Goal: Information Seeking & Learning: Check status

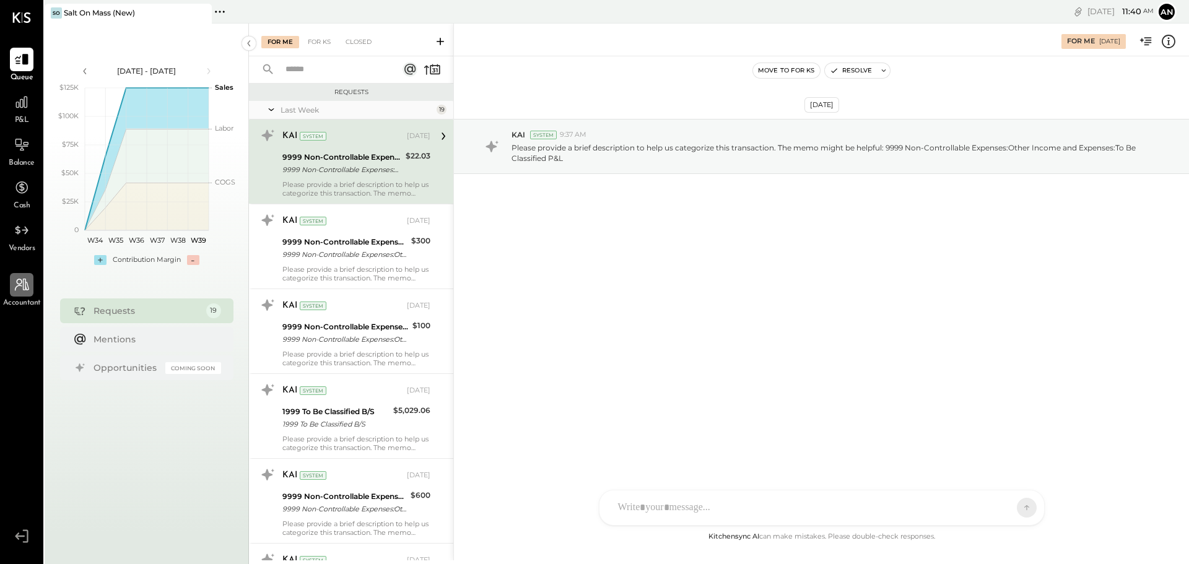
click at [20, 283] on icon at bounding box center [22, 285] width 16 height 16
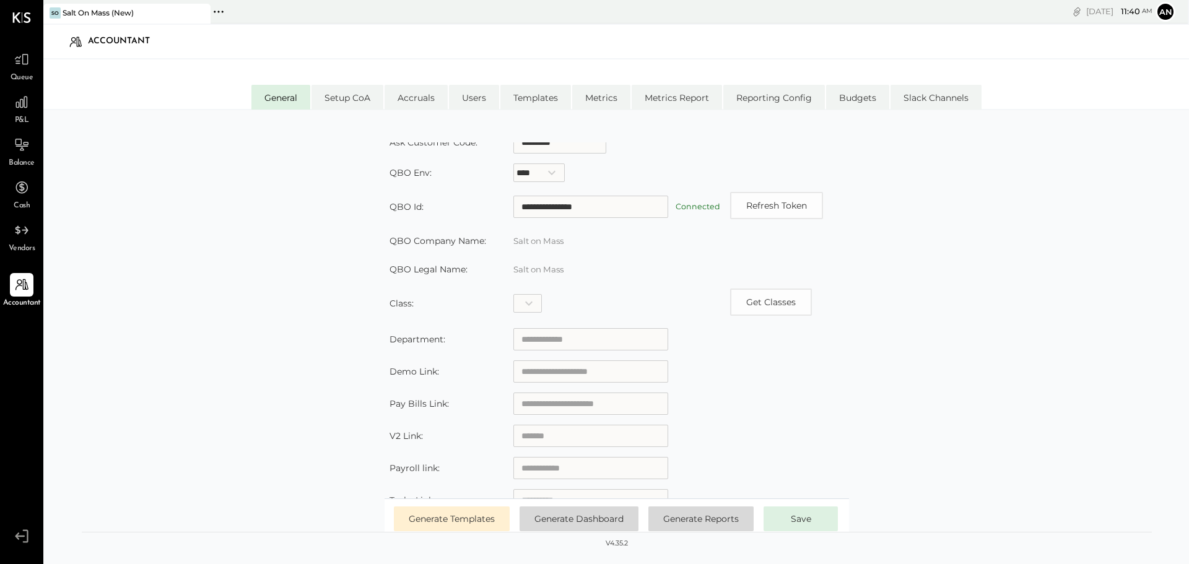
scroll to position [186, 0]
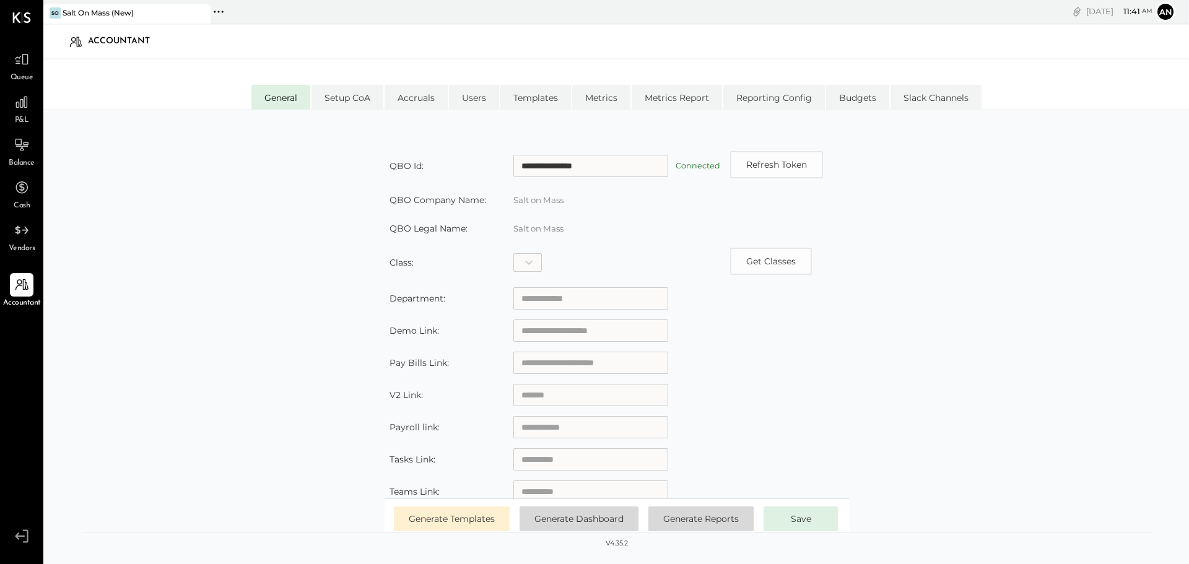
click at [546, 428] on input "text" at bounding box center [590, 427] width 155 height 22
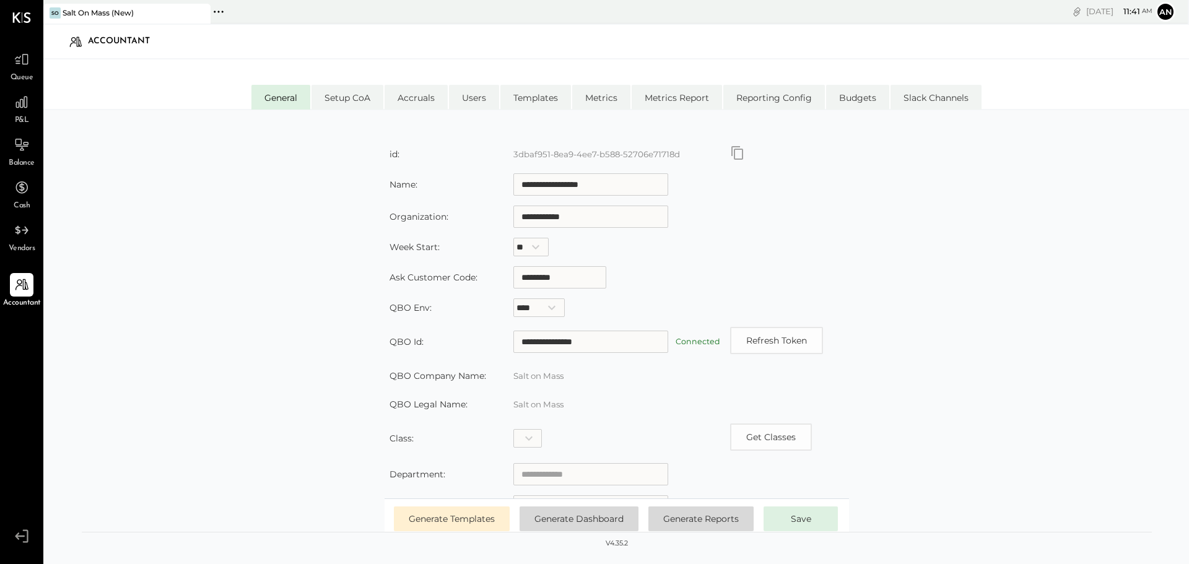
scroll to position [0, 0]
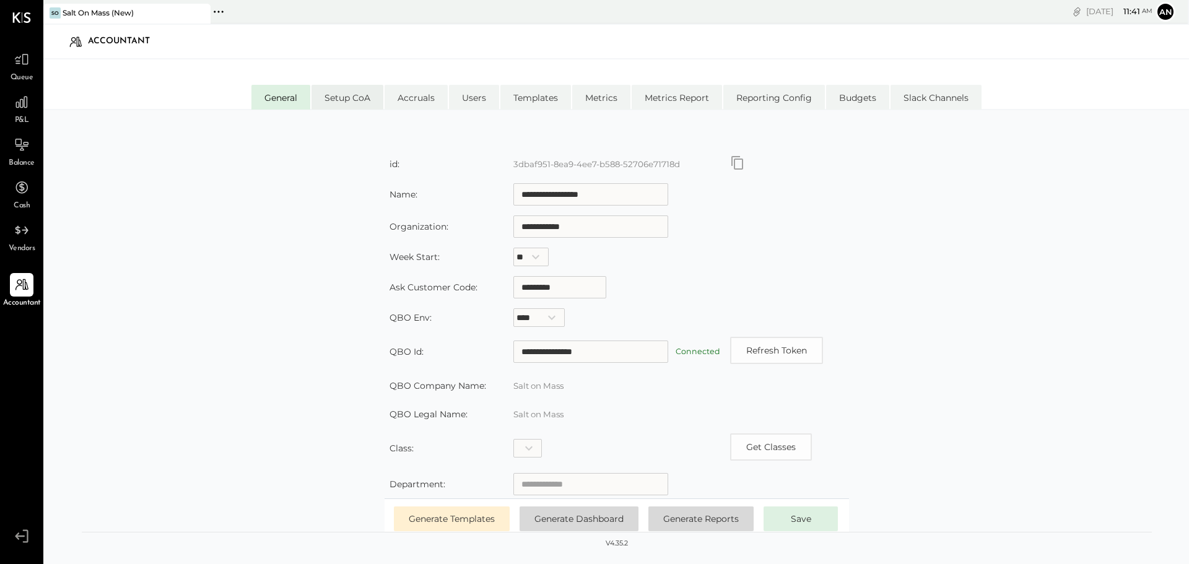
click at [353, 100] on li "Setup CoA" at bounding box center [348, 97] width 72 height 25
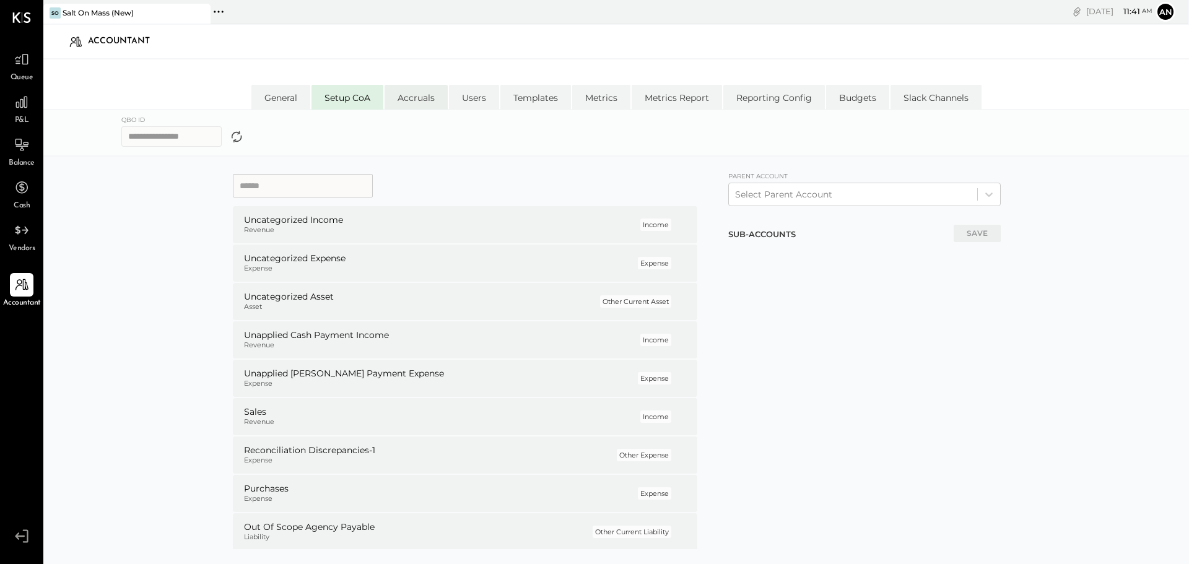
click at [417, 97] on li "Accruals" at bounding box center [416, 97] width 63 height 25
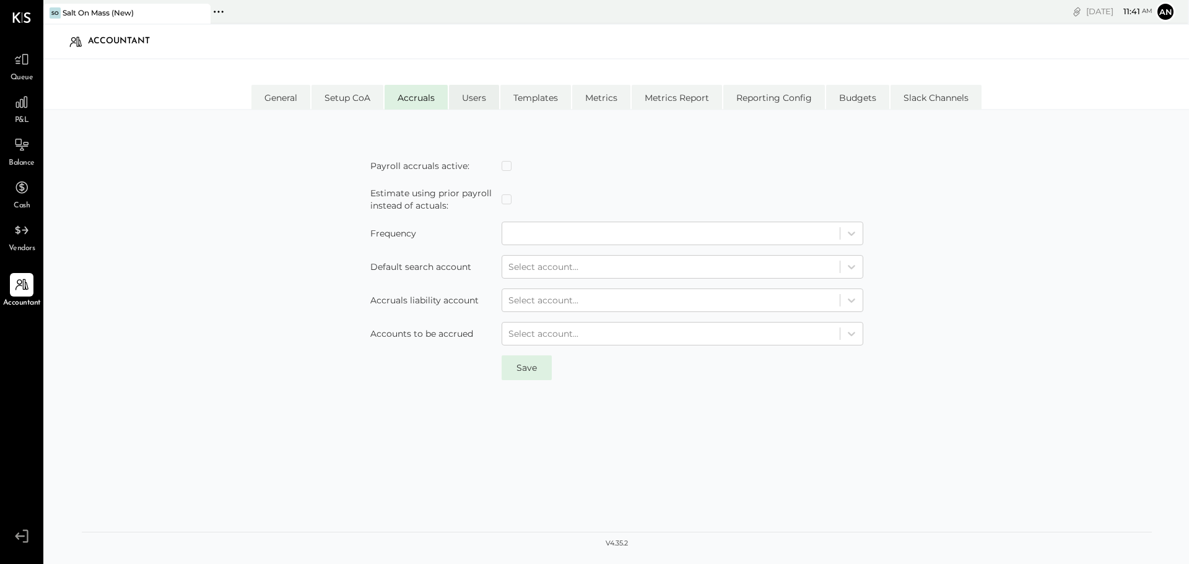
click at [471, 95] on li "Users" at bounding box center [474, 97] width 50 height 25
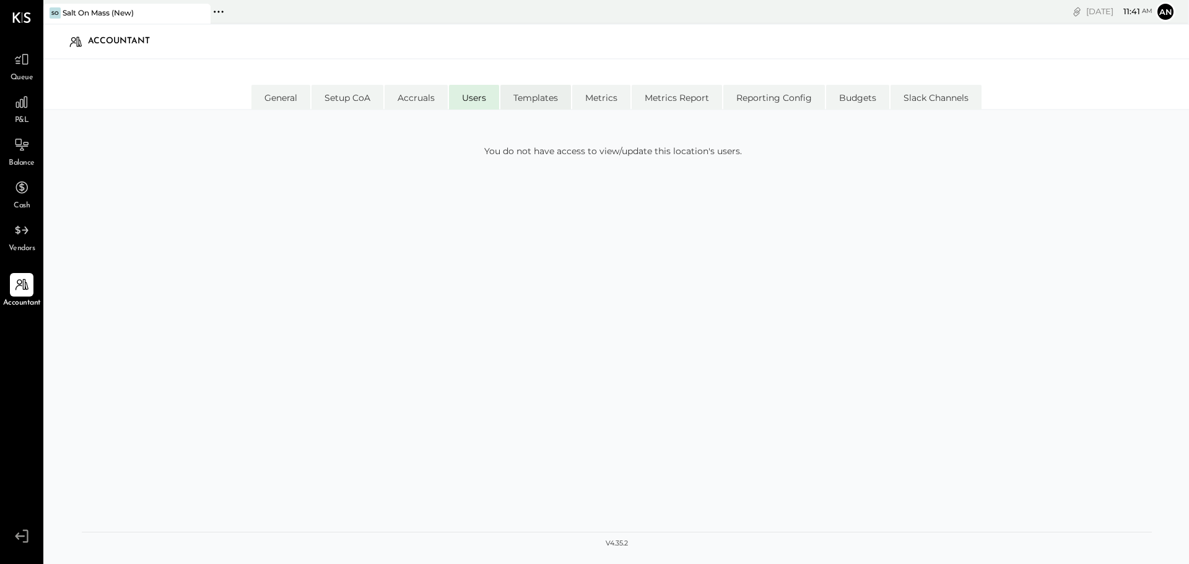
click at [535, 94] on li "Templates" at bounding box center [535, 97] width 71 height 25
click at [604, 149] on select "**********" at bounding box center [617, 148] width 217 height 25
click at [597, 99] on li "Metrics" at bounding box center [601, 97] width 58 height 25
click at [688, 98] on li "Metrics Report" at bounding box center [677, 97] width 90 height 25
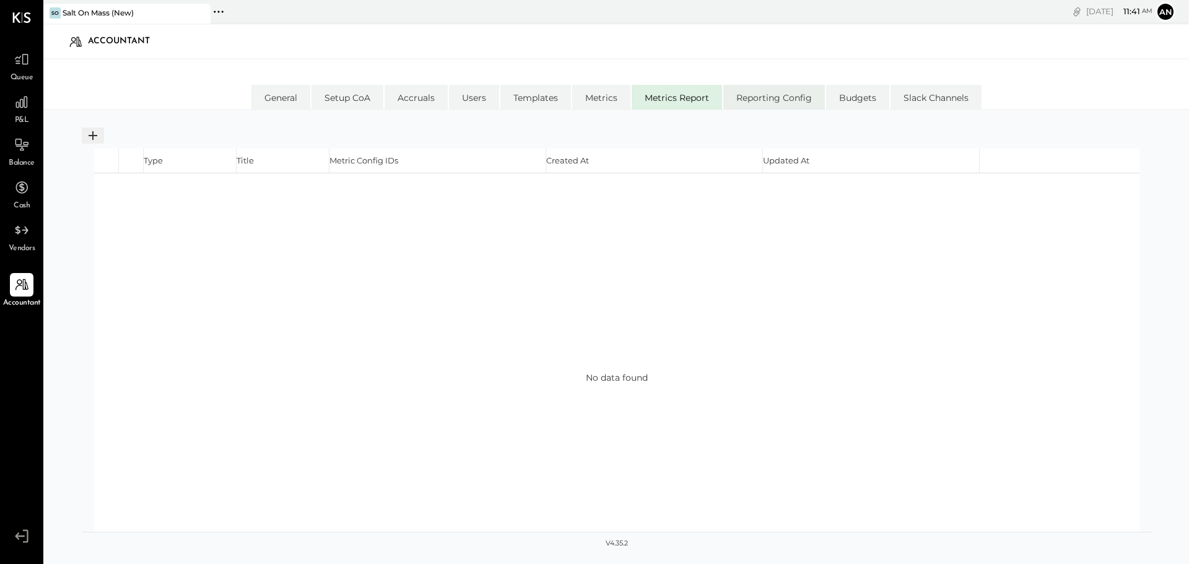
click at [779, 94] on li "Reporting Config" at bounding box center [774, 97] width 102 height 25
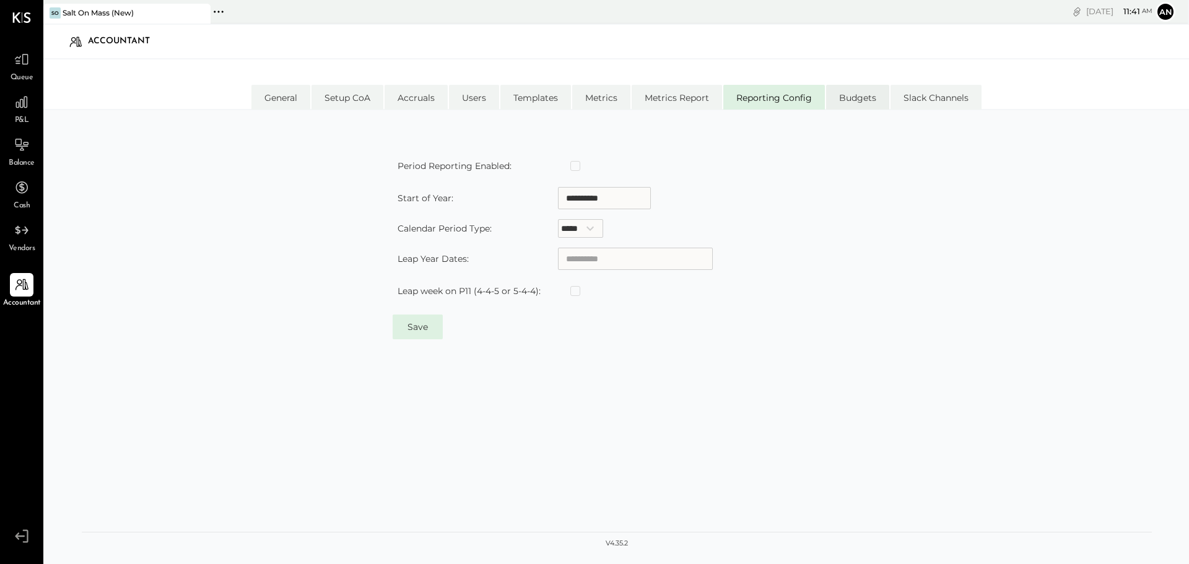
click at [859, 90] on li "Budgets" at bounding box center [857, 97] width 63 height 25
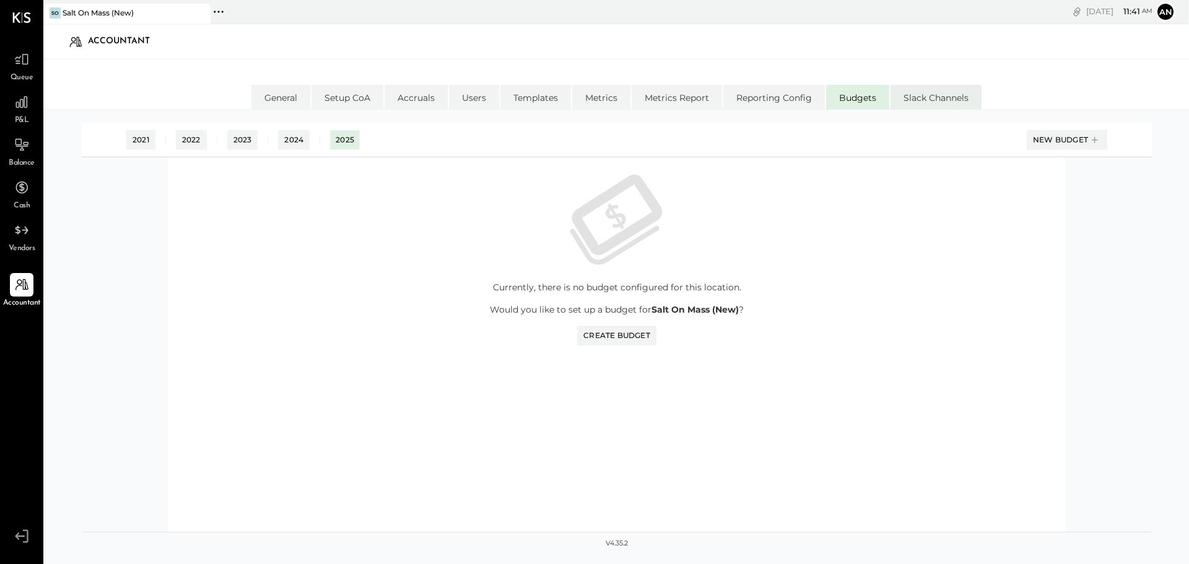
click at [952, 96] on li "Slack Channels" at bounding box center [936, 97] width 91 height 25
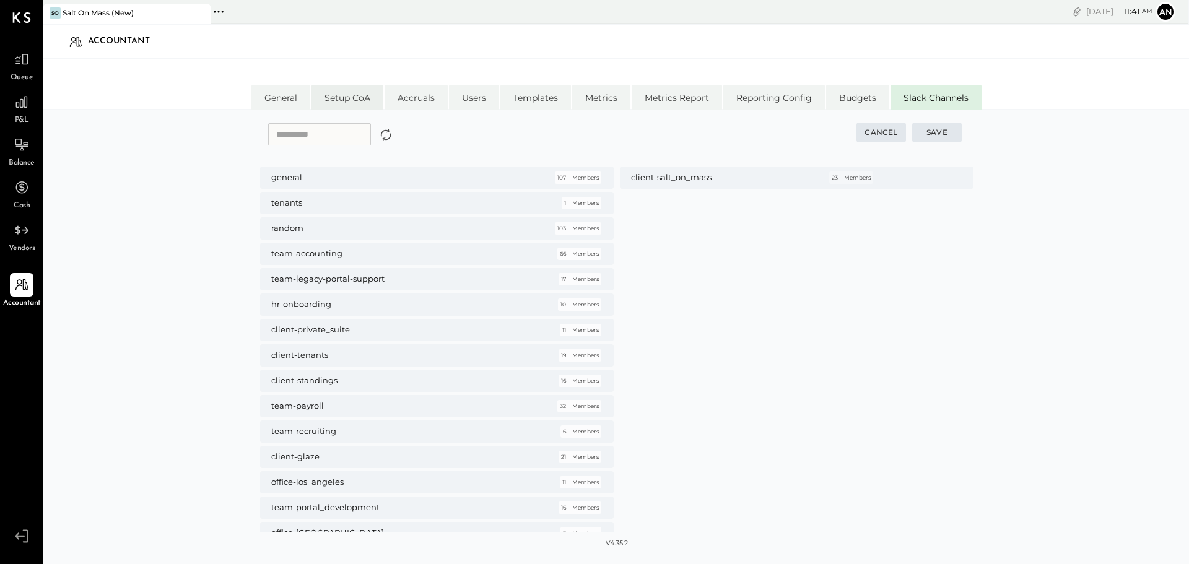
click at [343, 97] on li "Setup CoA" at bounding box center [348, 97] width 72 height 25
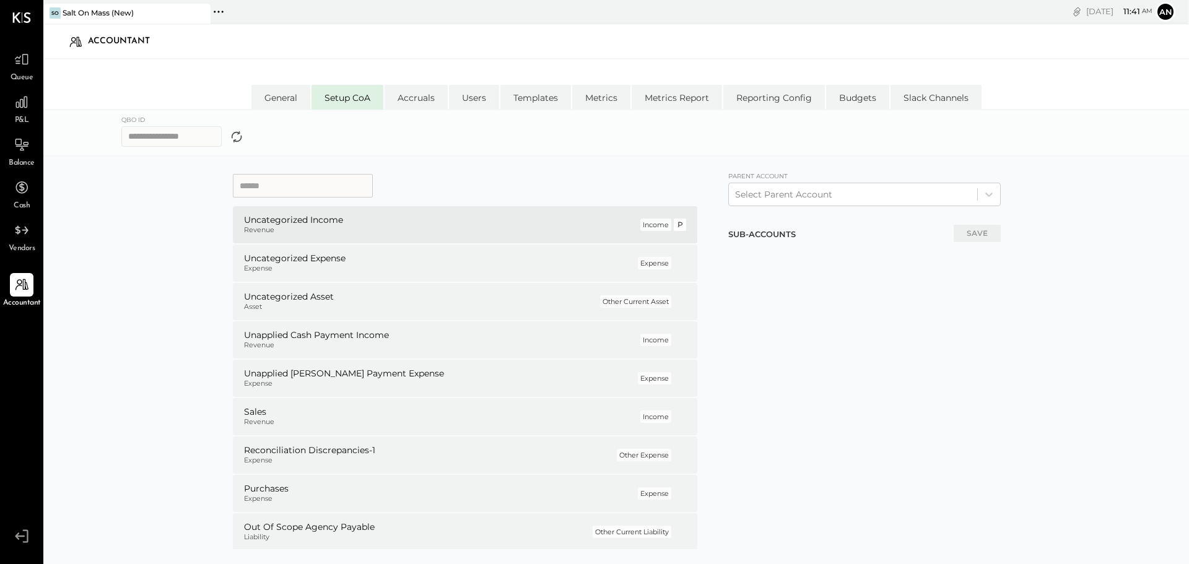
click at [311, 222] on h5 "Uncategorized Income" at bounding box center [441, 220] width 394 height 11
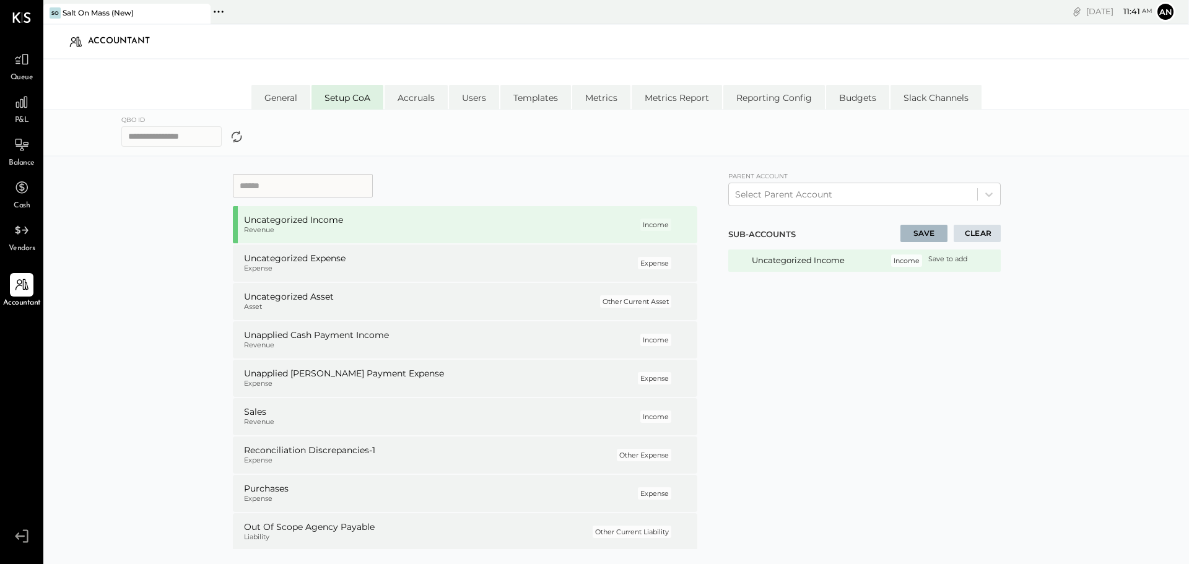
click at [964, 341] on div "Uncategorized Income Income Save to remove Save to add UNDO" at bounding box center [864, 414] width 273 height 328
click at [989, 262] on icon at bounding box center [989, 262] width 15 height 15
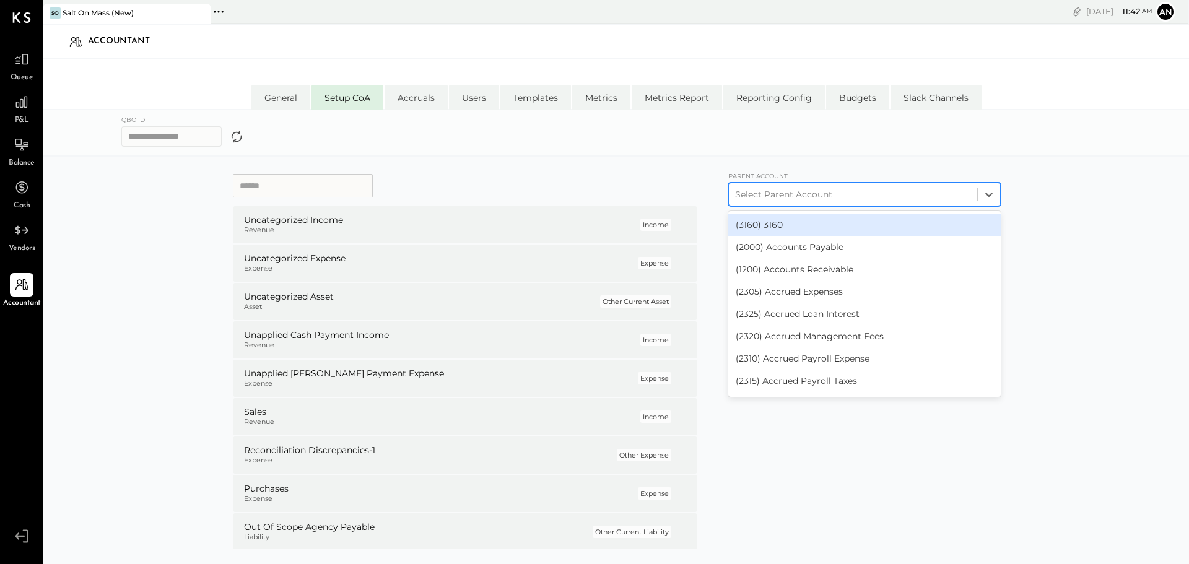
click at [811, 192] on div at bounding box center [853, 194] width 236 height 15
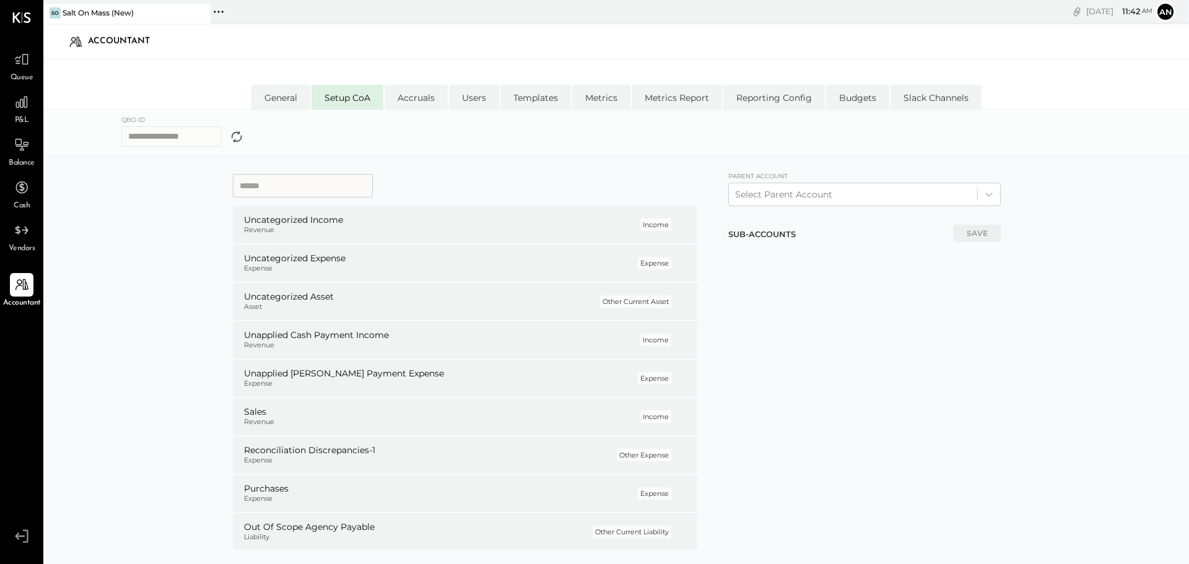
click at [1095, 201] on div "Uncategorized Income Revenue Income P Uncategorized Expense Expense Expense P U…" at bounding box center [616, 399] width 1146 height 484
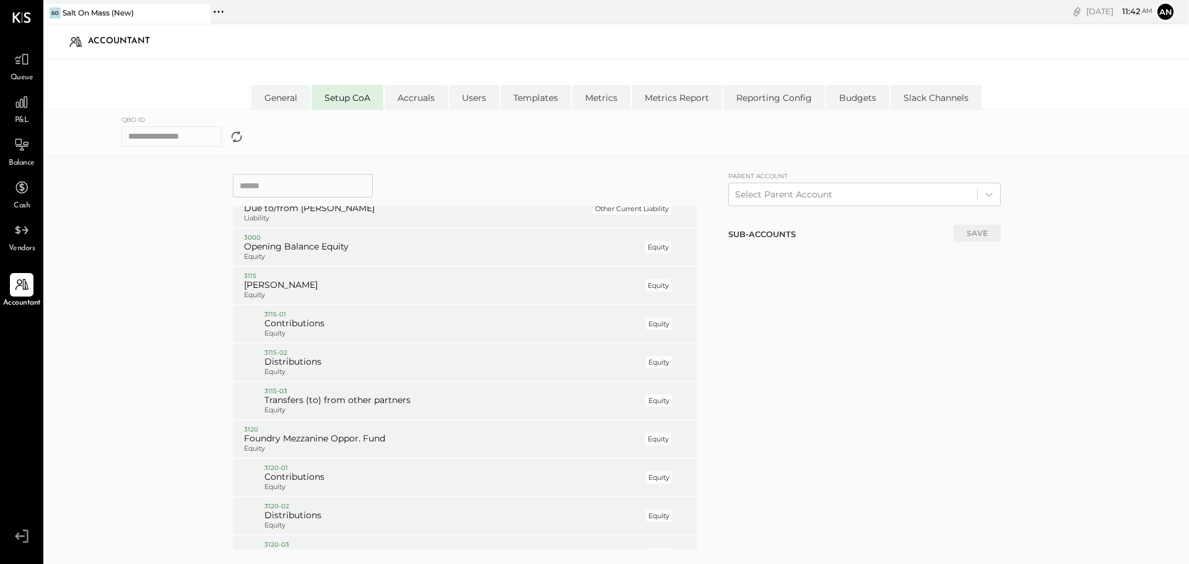
scroll to position [3283, 0]
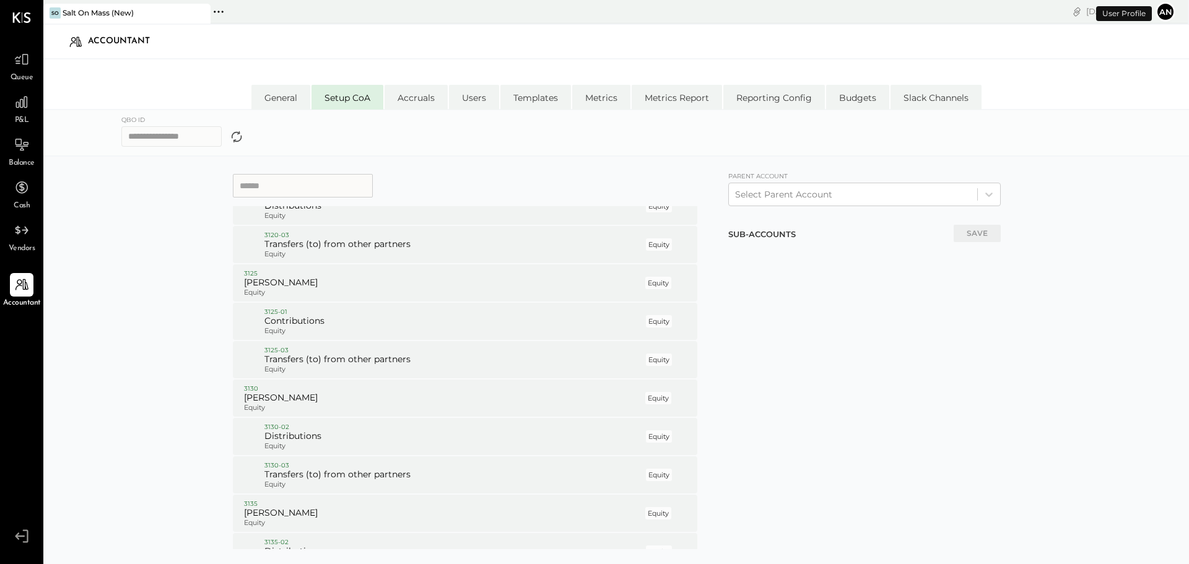
click at [1164, 12] on button "An" at bounding box center [1166, 12] width 20 height 20
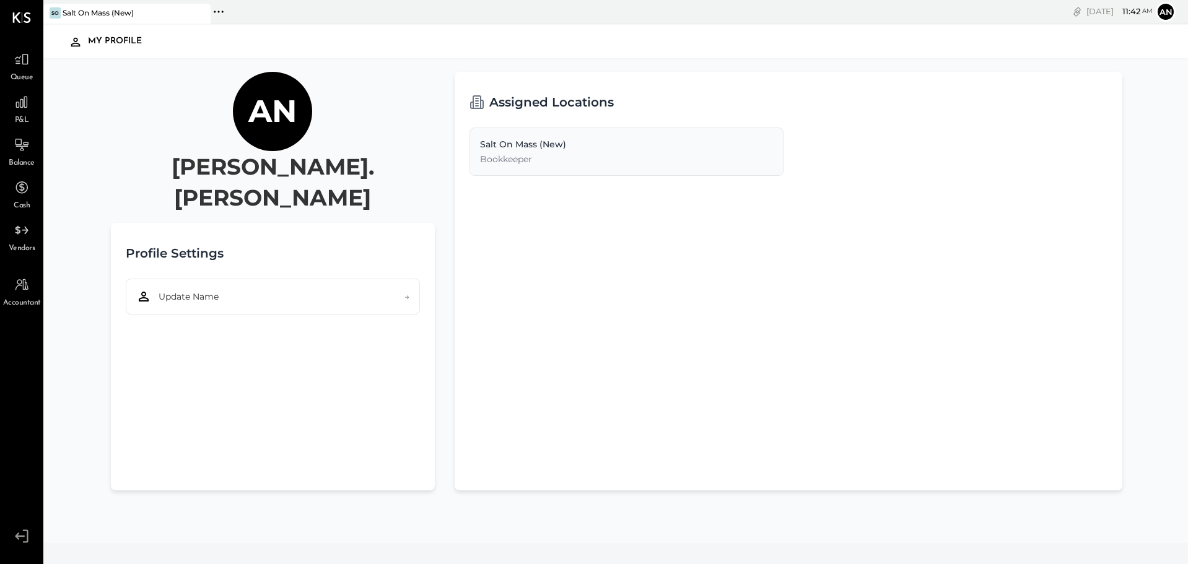
click at [561, 151] on div "Salt On Mass (New) Bookkeeper" at bounding box center [627, 152] width 314 height 48
click at [220, 11] on icon at bounding box center [219, 12] width 16 height 16
click at [95, 83] on div "An [PERSON_NAME].[PERSON_NAME] Profile Settings Update Name → Assigned Location…" at bounding box center [616, 301] width 1146 height 484
click at [21, 116] on span "P&L" at bounding box center [22, 120] width 14 height 11
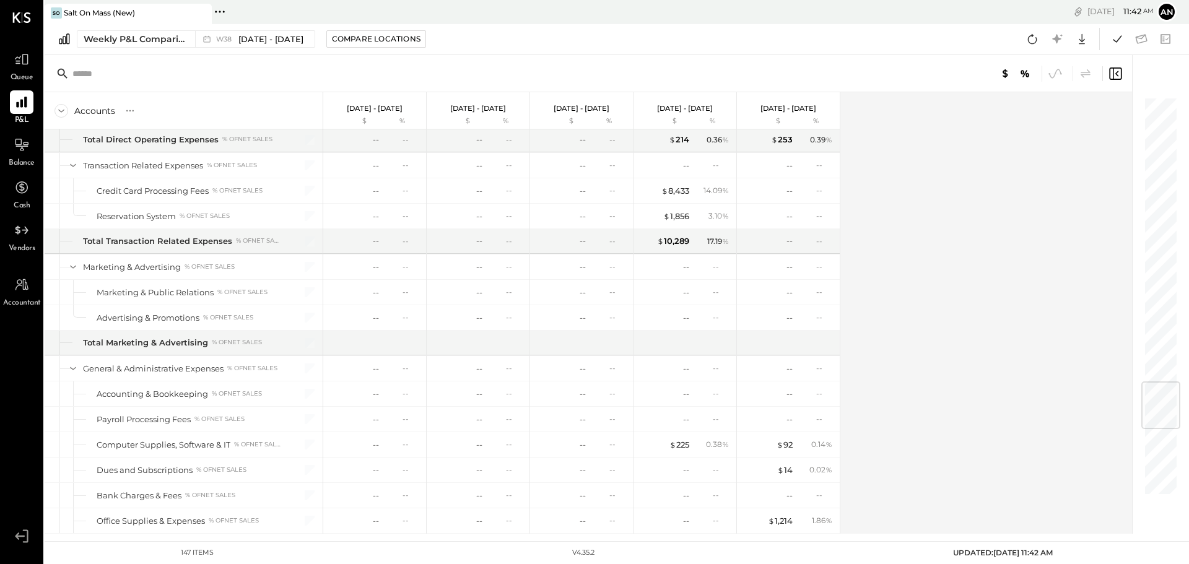
scroll to position [2416, 0]
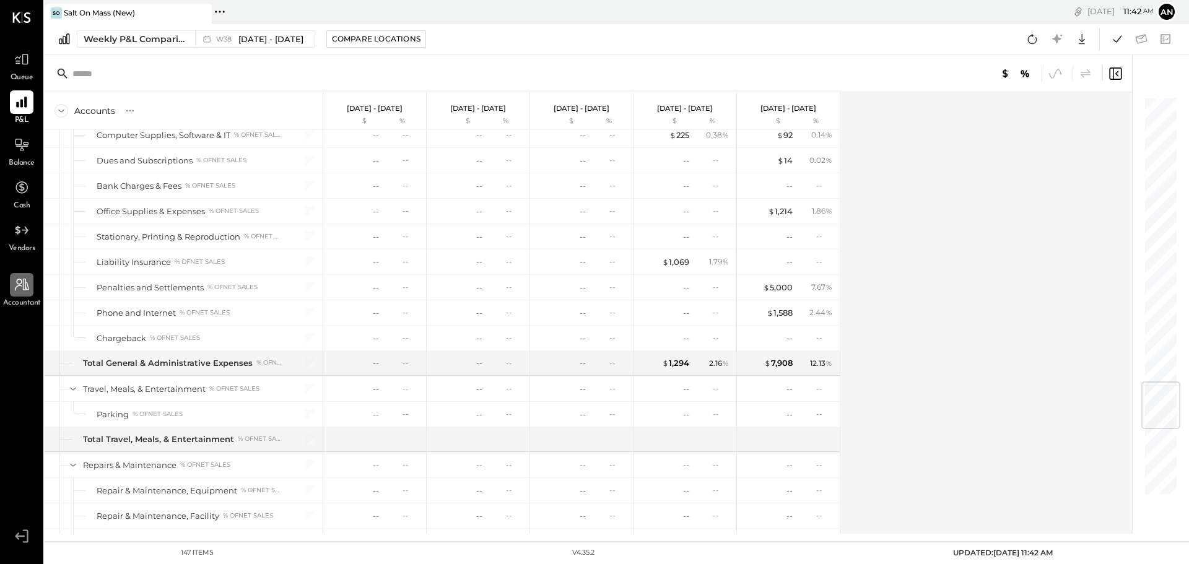
click at [17, 279] on icon at bounding box center [22, 285] width 16 height 16
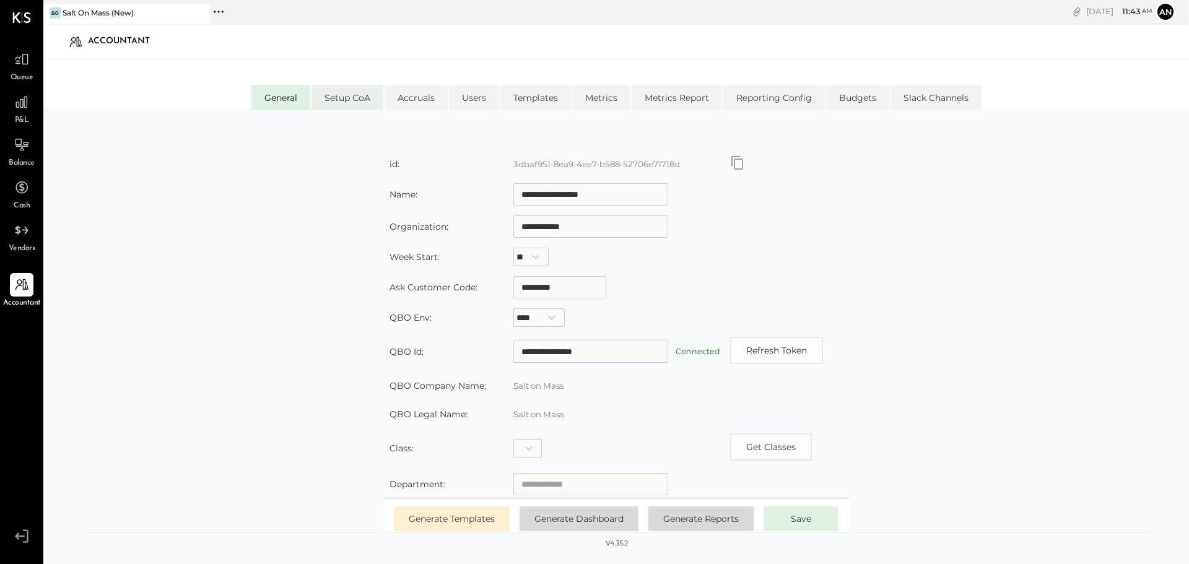
click at [342, 100] on li "Setup CoA" at bounding box center [348, 97] width 72 height 25
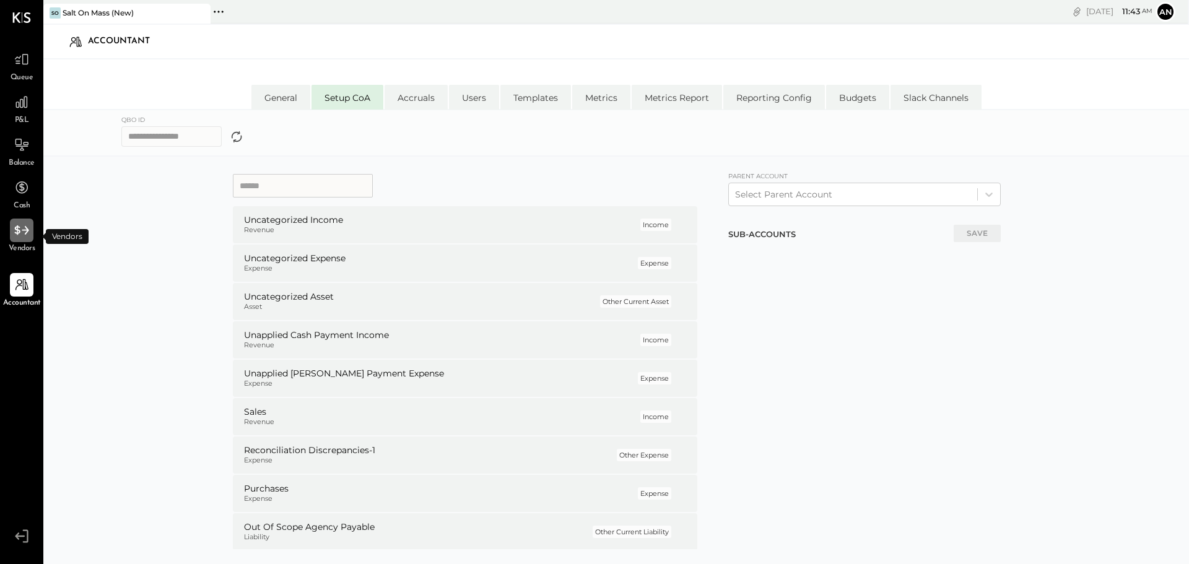
click at [15, 241] on div at bounding box center [22, 231] width 24 height 24
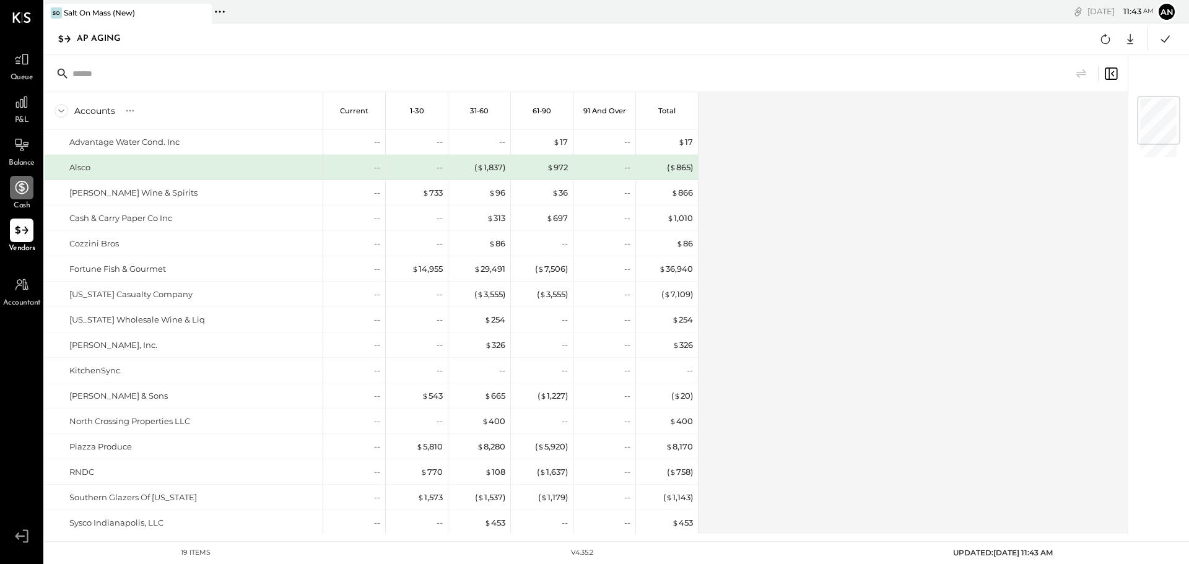
click at [24, 191] on icon at bounding box center [22, 188] width 16 height 16
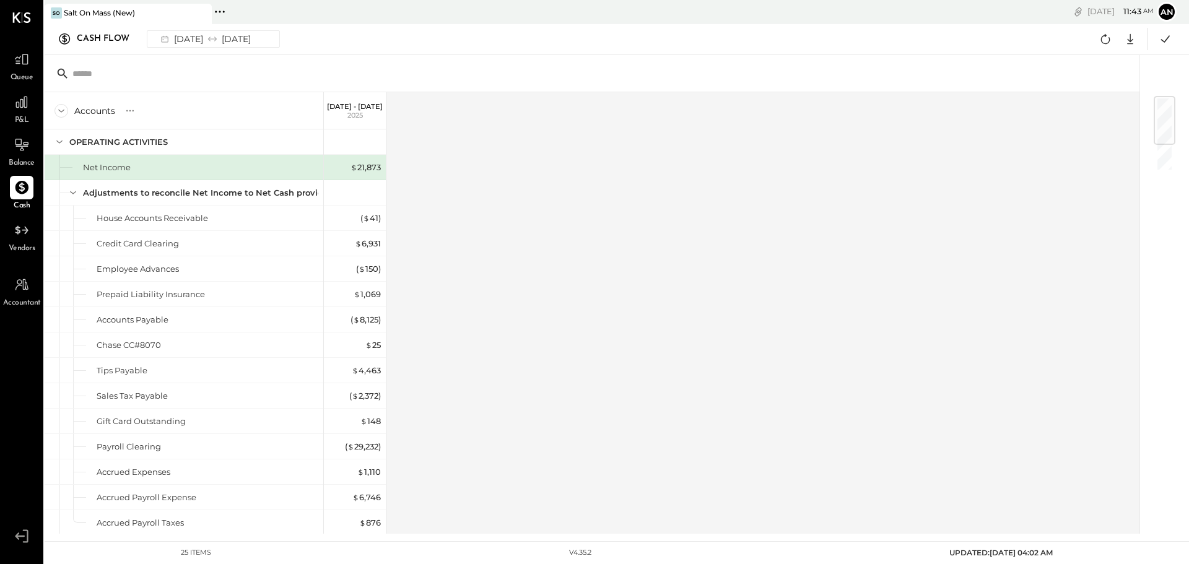
click at [12, 158] on span "Balance" at bounding box center [22, 163] width 26 height 11
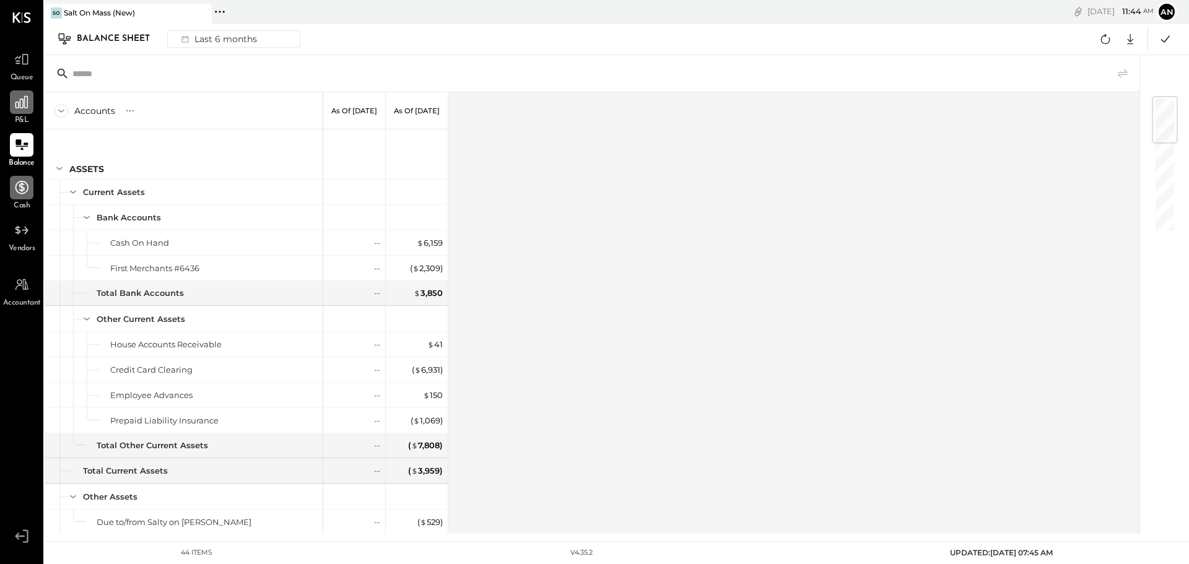
click at [20, 105] on icon at bounding box center [21, 102] width 12 height 12
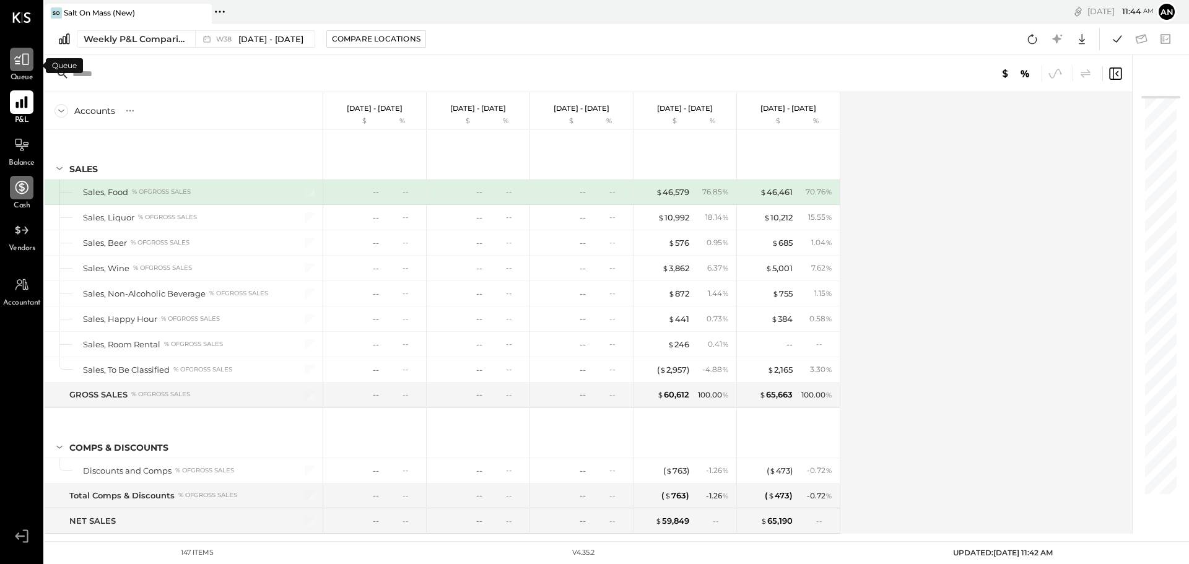
click at [19, 71] on div at bounding box center [22, 60] width 24 height 24
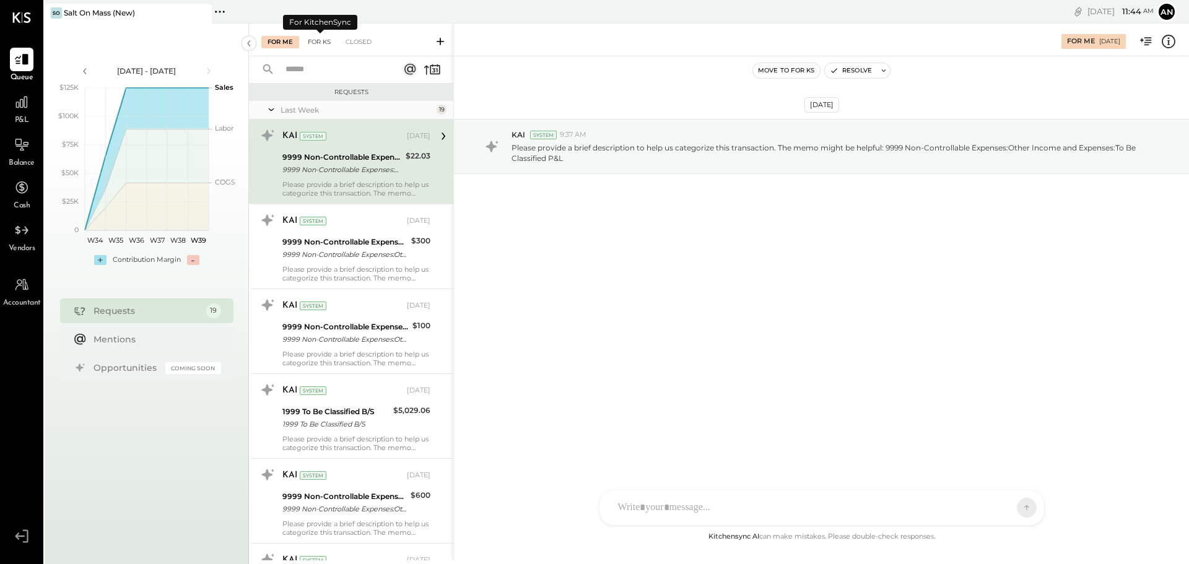
click at [320, 40] on div "For KS" at bounding box center [319, 42] width 35 height 12
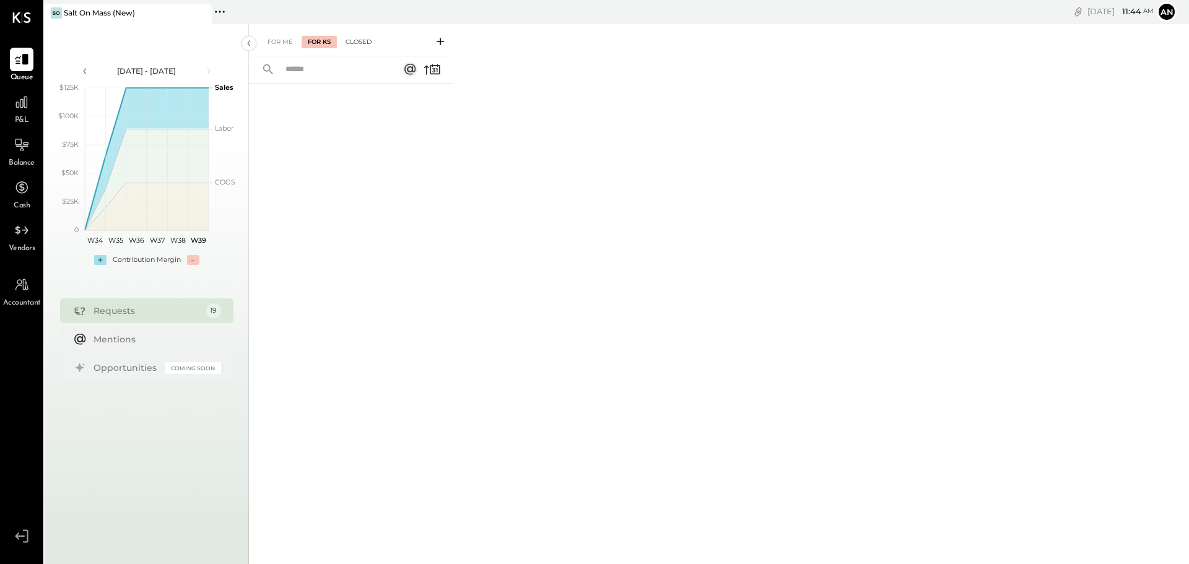
click at [358, 47] on div "Closed" at bounding box center [358, 42] width 38 height 12
click at [271, 44] on div "For Me" at bounding box center [280, 42] width 38 height 12
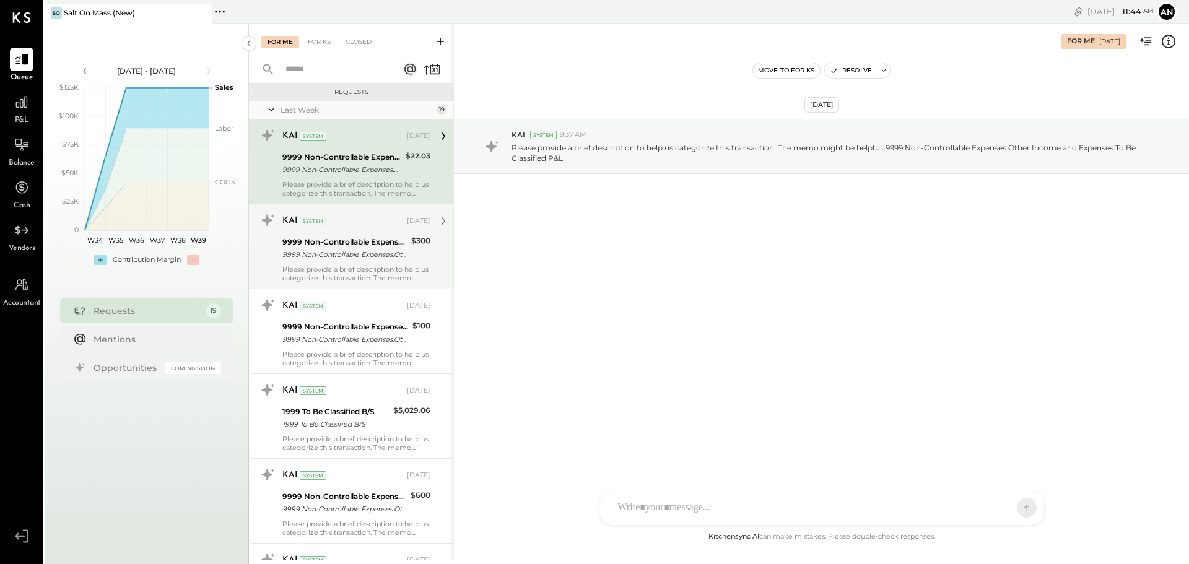
click at [328, 237] on div "9999 Non-Controllable Expenses:Other Income and Expenses:To Be Classified P&L" at bounding box center [344, 242] width 125 height 12
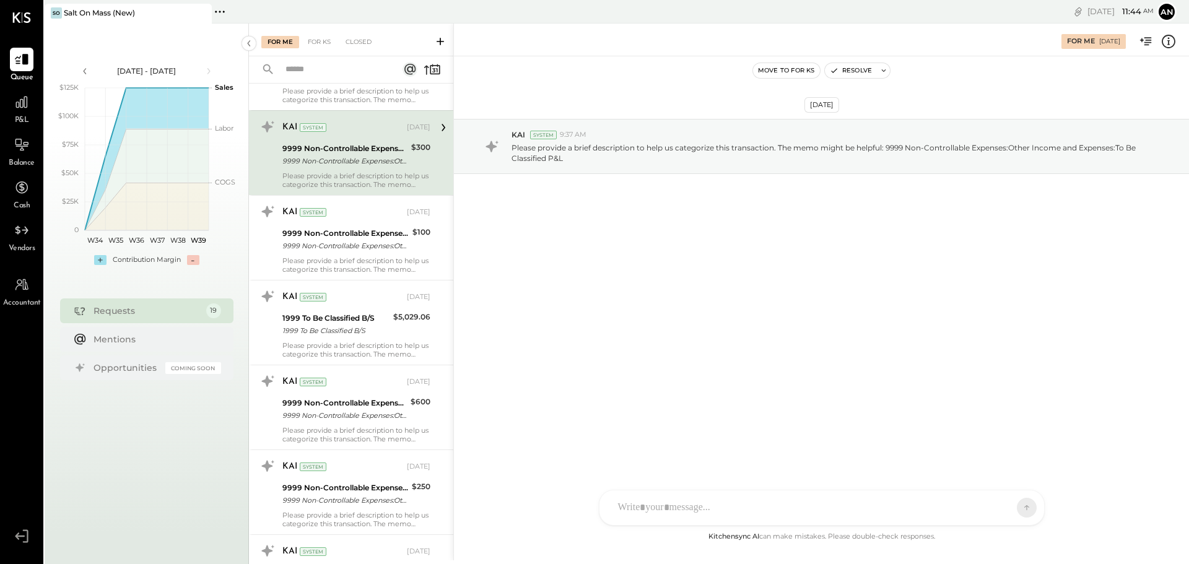
scroll to position [124, 0]
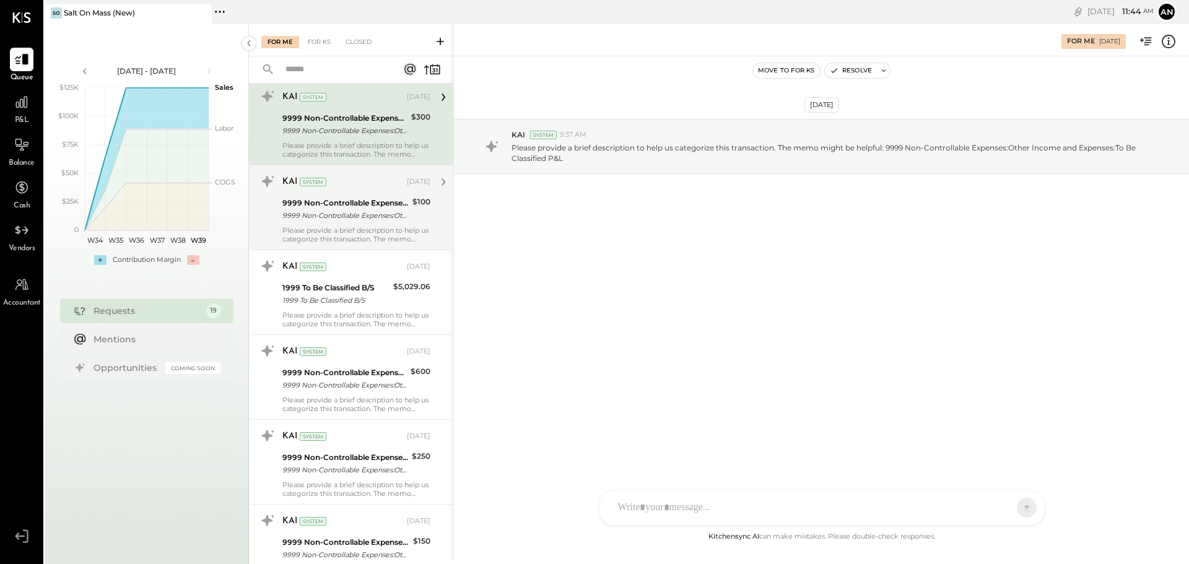
click at [324, 218] on div "9999 Non-Controllable Expenses:Other Income and Expenses:To Be Classified P&L" at bounding box center [345, 215] width 126 height 12
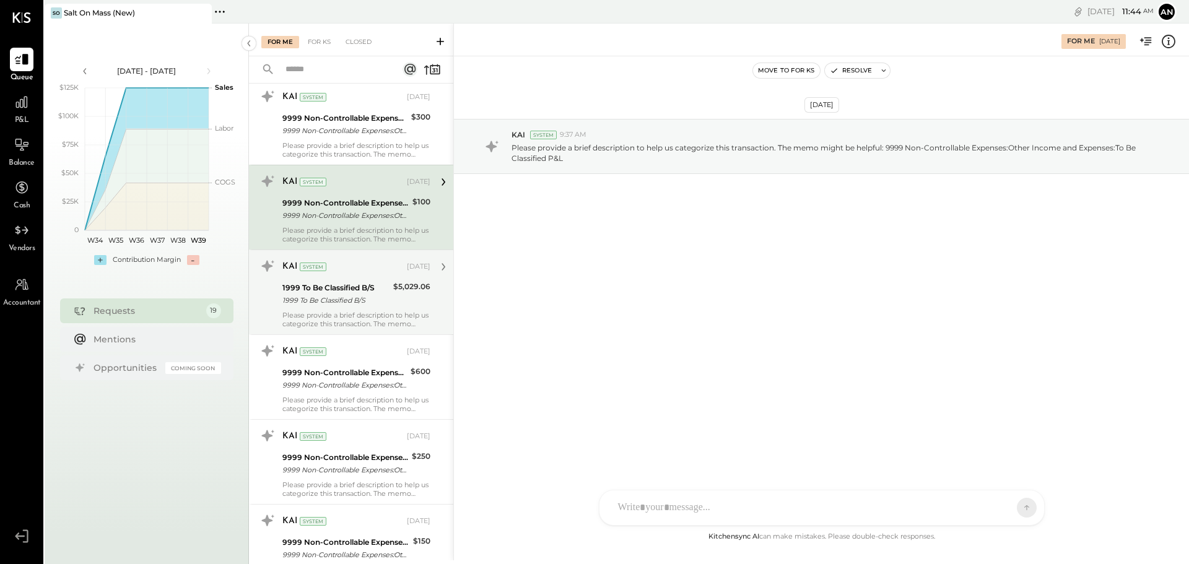
click at [337, 276] on div "KAI System [DATE]" at bounding box center [356, 266] width 148 height 21
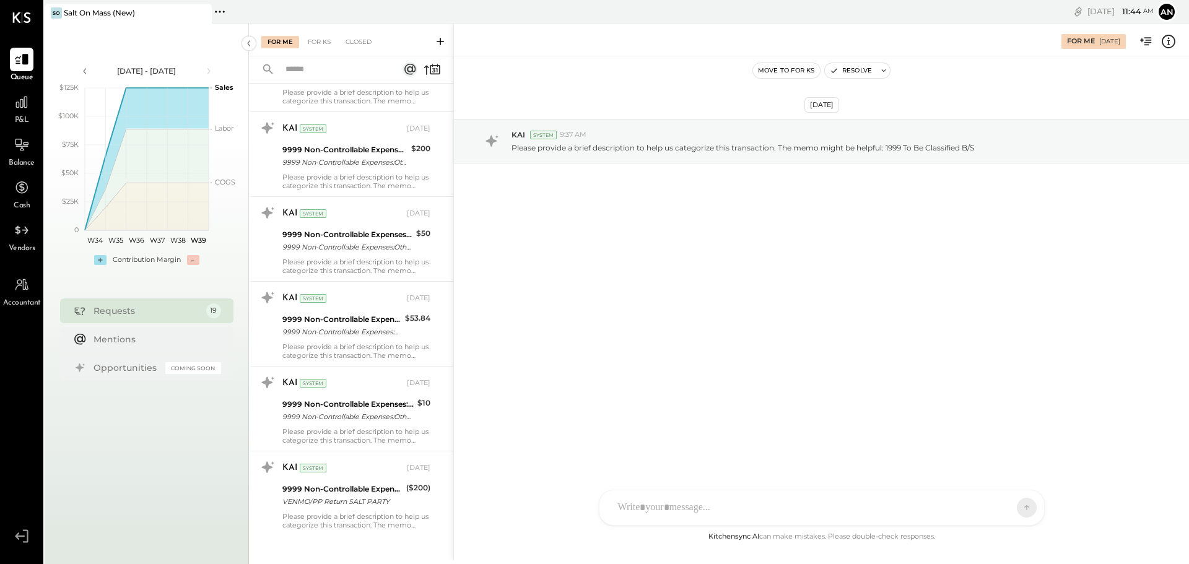
scroll to position [1205, 0]
